Goal: Information Seeking & Learning: Find specific fact

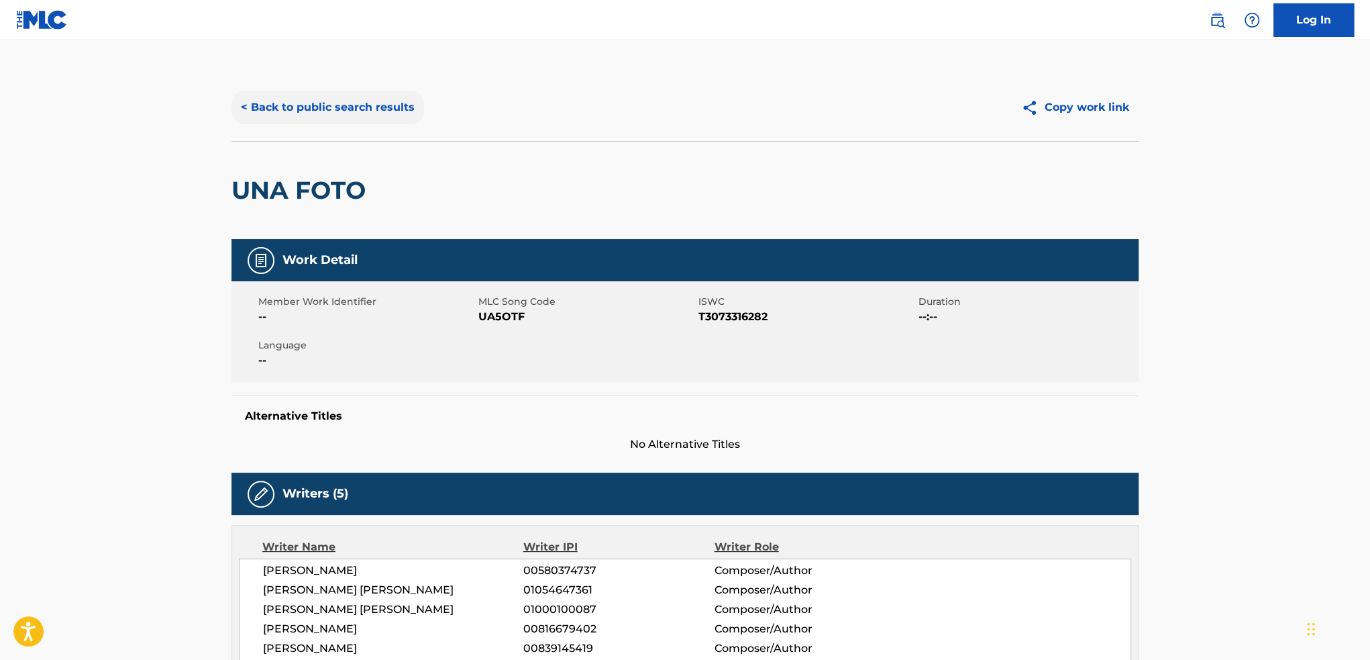
click at [310, 107] on button "< Back to public search results" at bounding box center [328, 108] width 193 height 34
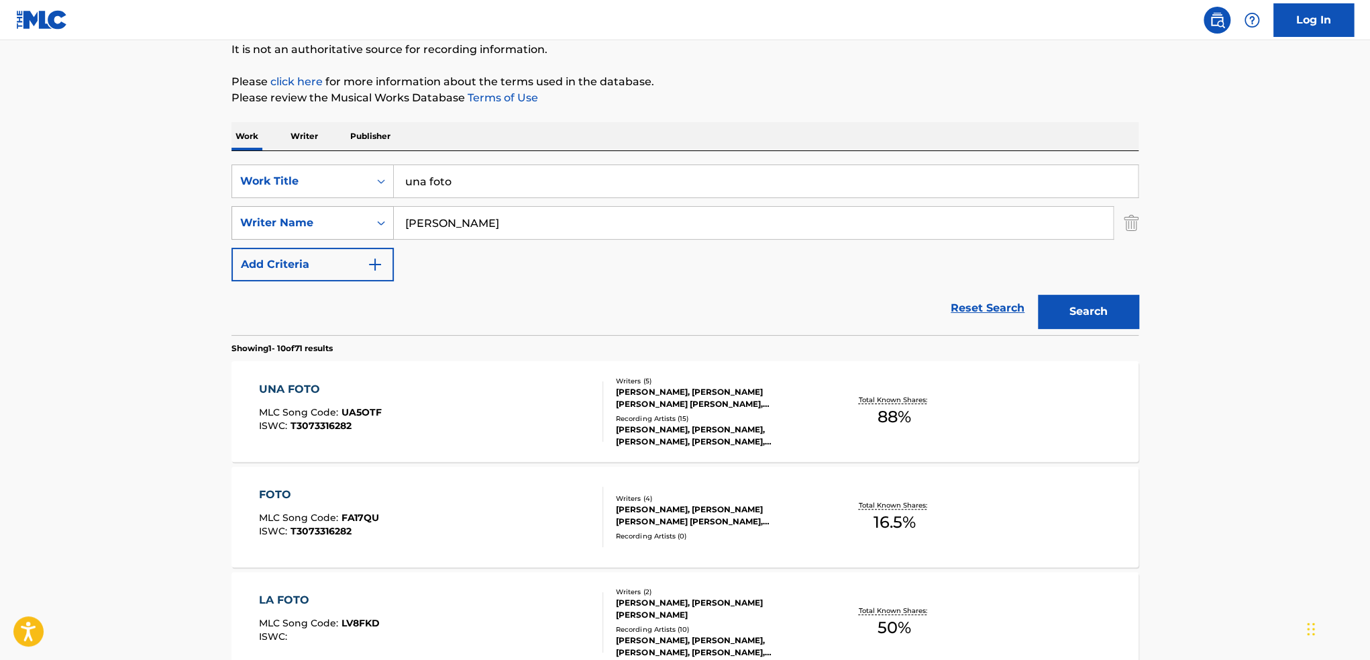
drag, startPoint x: 462, startPoint y: 192, endPoint x: 307, endPoint y: 228, distance: 159.1
click at [331, 189] on div "SearchWithCriteriaabd666a3-64c2-49d9-a8c2-3540f7735662 Work Title una foto" at bounding box center [685, 181] width 907 height 34
type input "la indiferencia"
type input "[PERSON_NAME]"
click at [1038, 295] on button "Search" at bounding box center [1088, 312] width 101 height 34
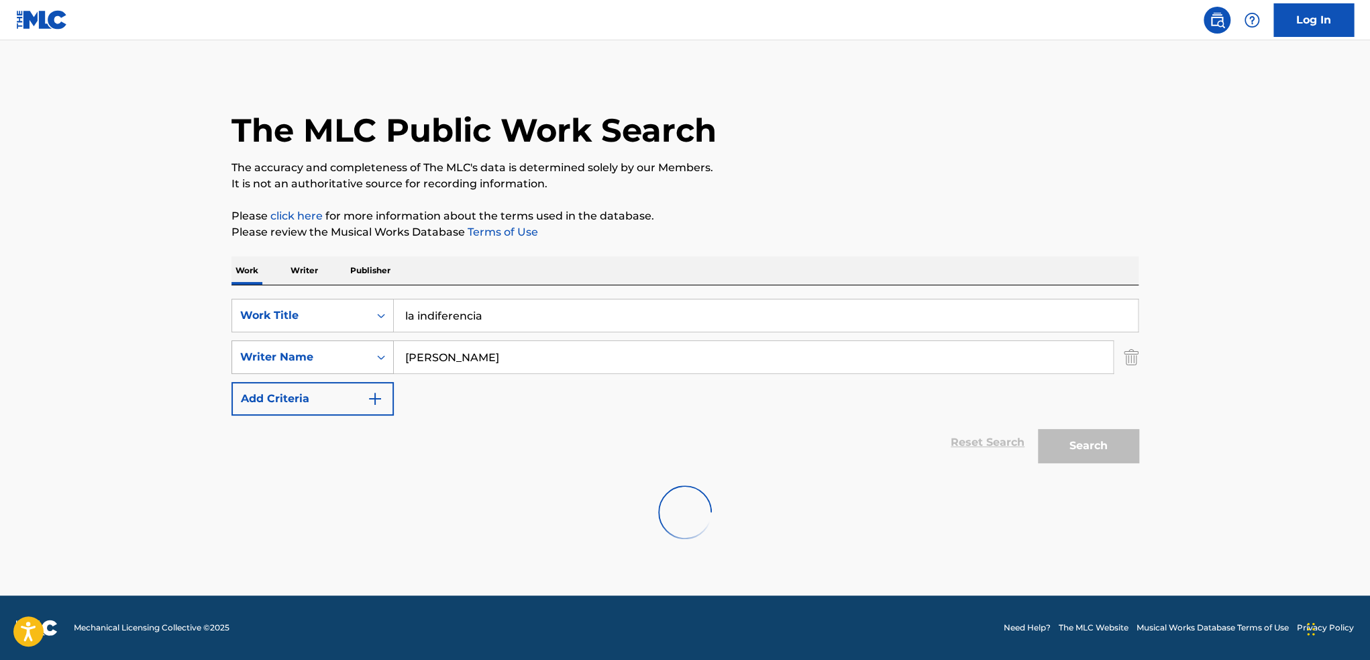
scroll to position [0, 0]
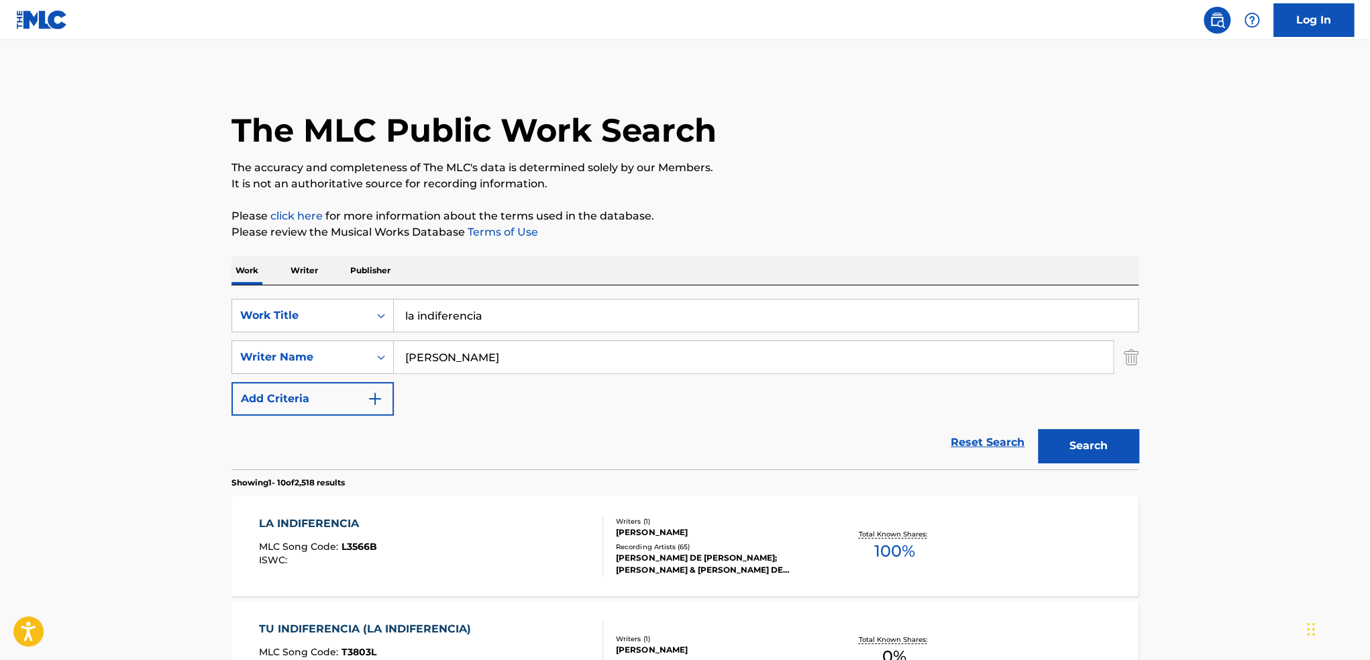
click at [510, 542] on div "LA INDIFERENCIA MLC Song Code : L3566B ISWC :" at bounding box center [431, 545] width 345 height 60
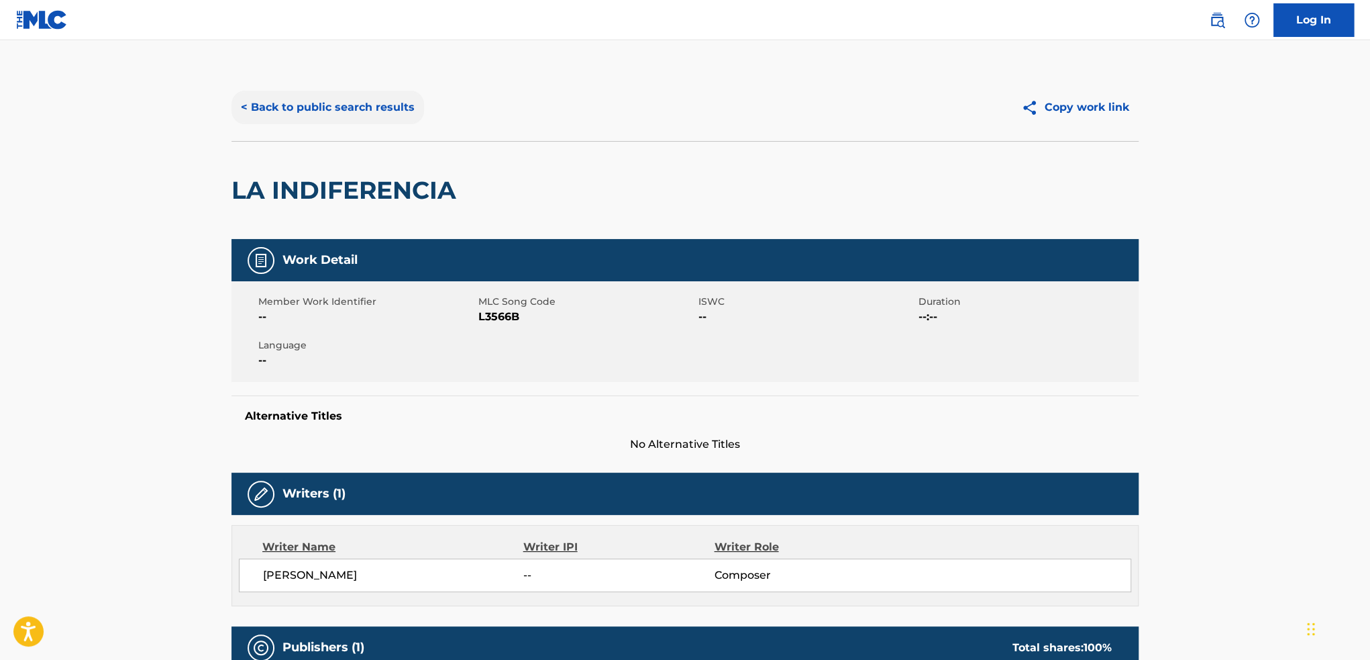
click at [349, 106] on button "< Back to public search results" at bounding box center [328, 108] width 193 height 34
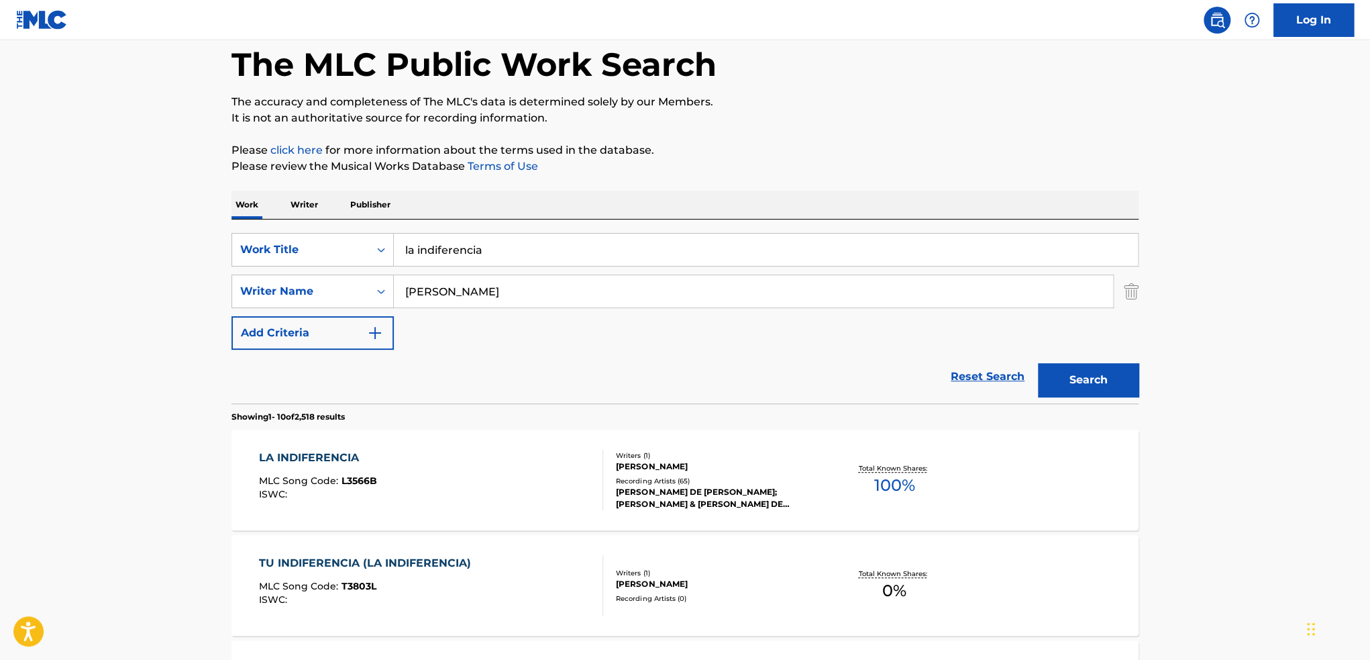
scroll to position [134, 0]
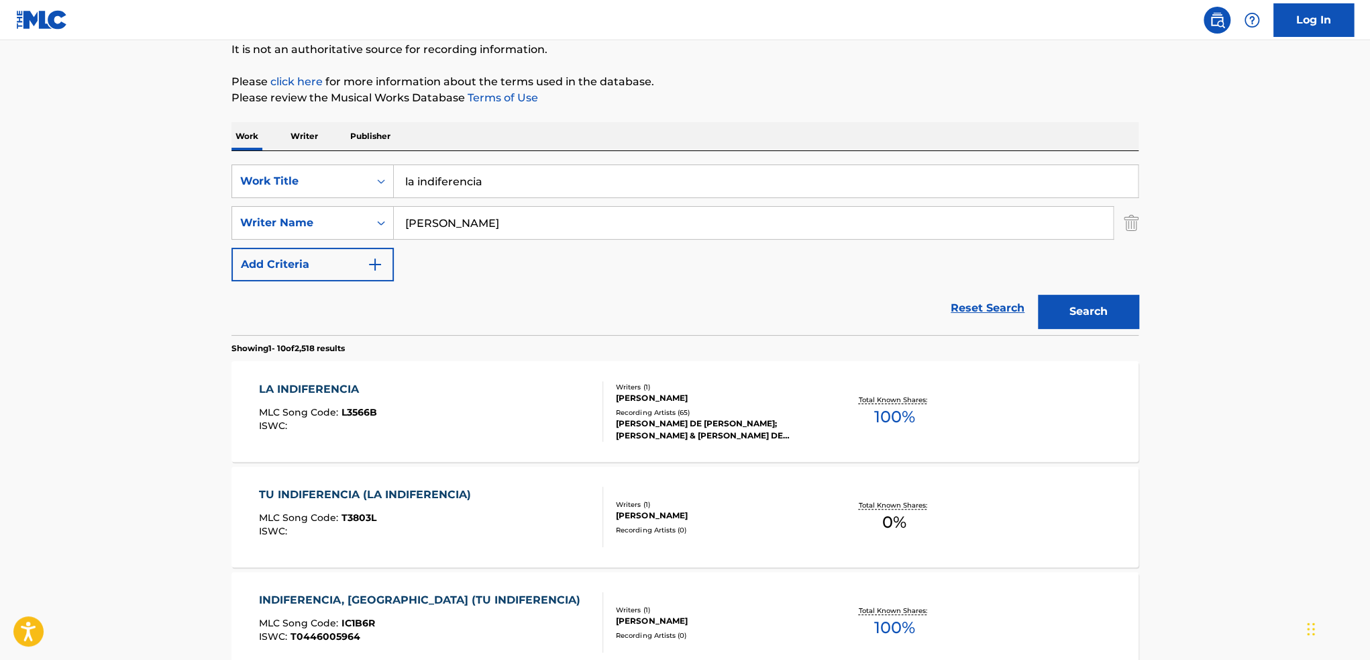
click at [491, 504] on div "TU INDIFERENCIA (LA INDIFERENCIA) MLC Song Code : T3803L ISWC :" at bounding box center [431, 517] width 345 height 60
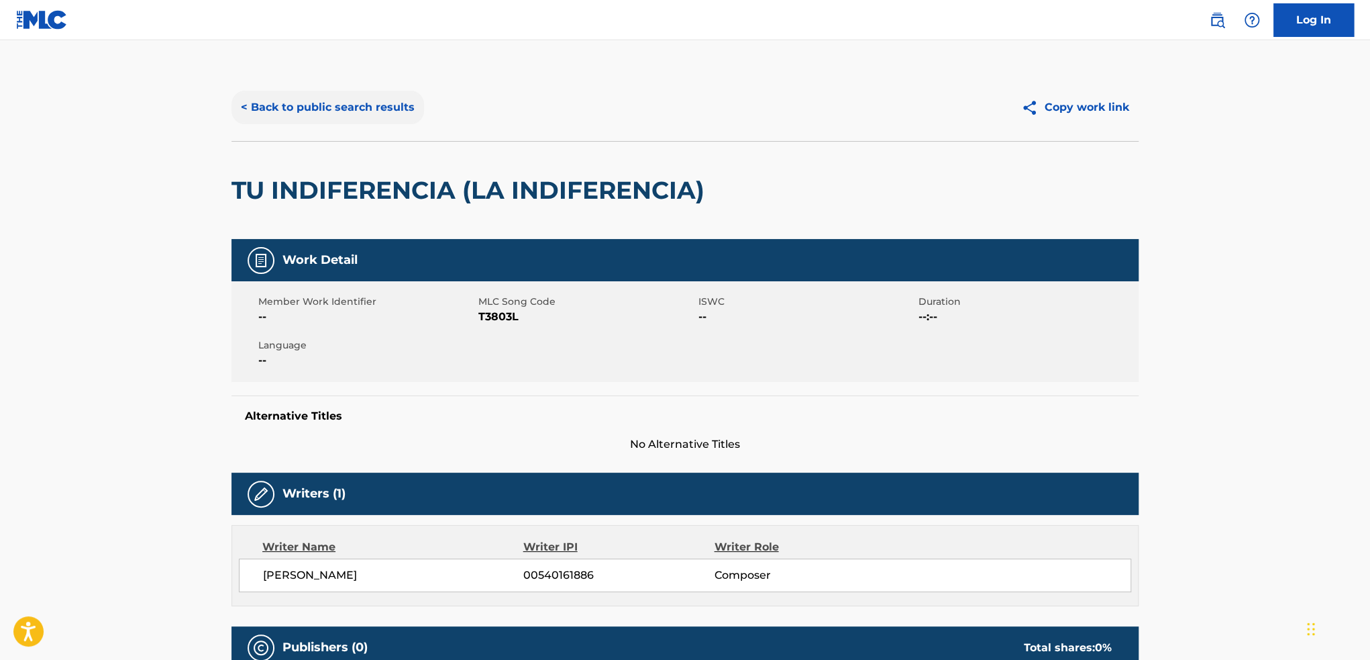
click at [329, 104] on button "< Back to public search results" at bounding box center [328, 108] width 193 height 34
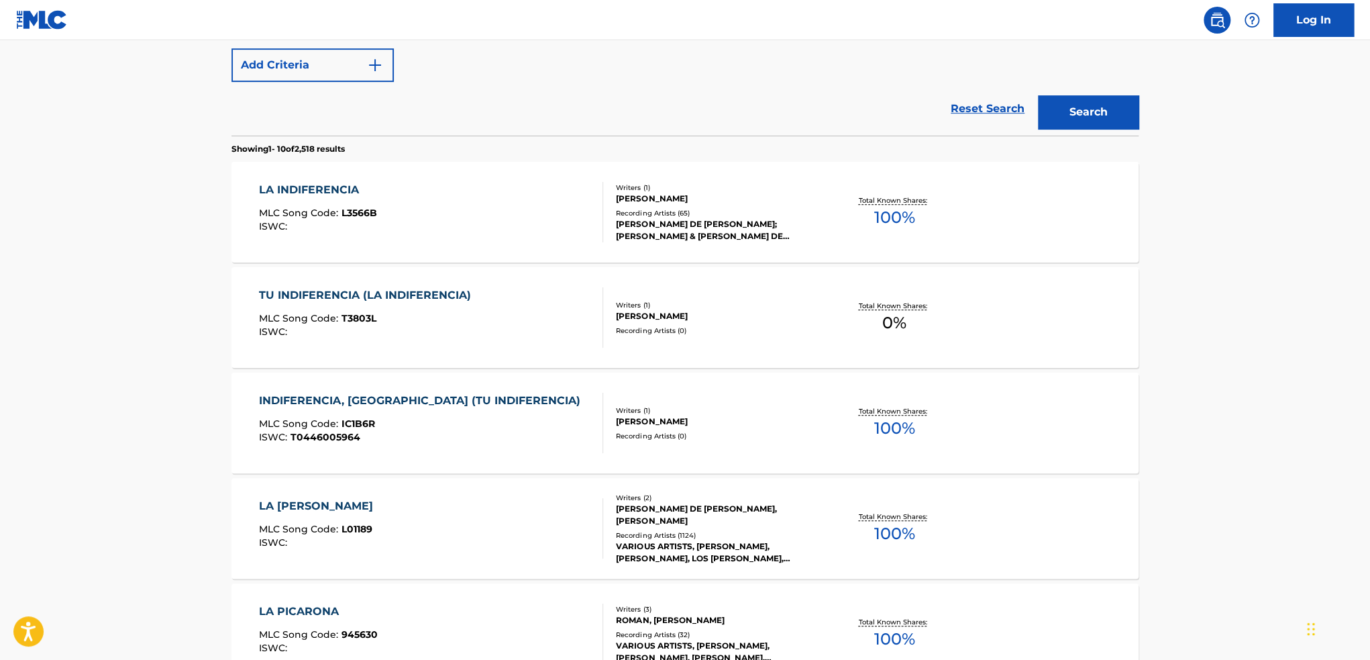
scroll to position [336, 0]
click at [528, 423] on div "INDIFERENCIA, [GEOGRAPHIC_DATA] (TU INDIFERENCIA) MLC Song Code : IC1B6R ISWC :…" at bounding box center [431, 421] width 345 height 60
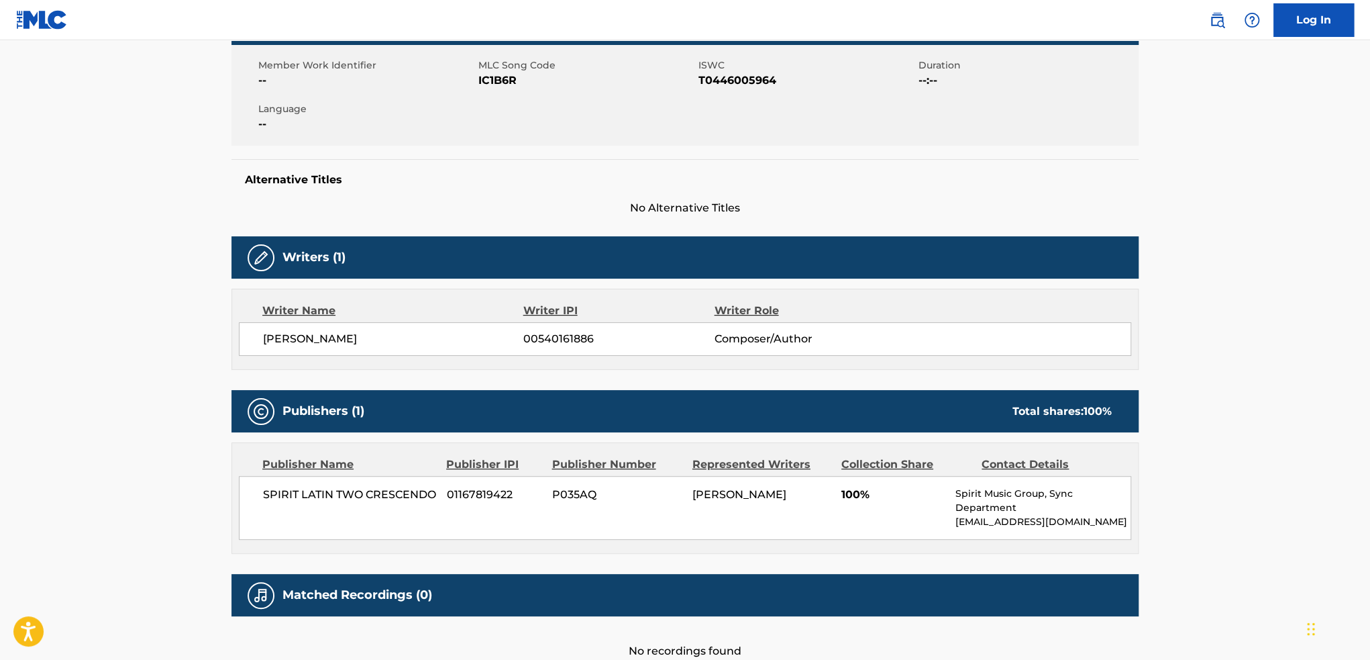
scroll to position [268, 0]
